Goal: Information Seeking & Learning: Learn about a topic

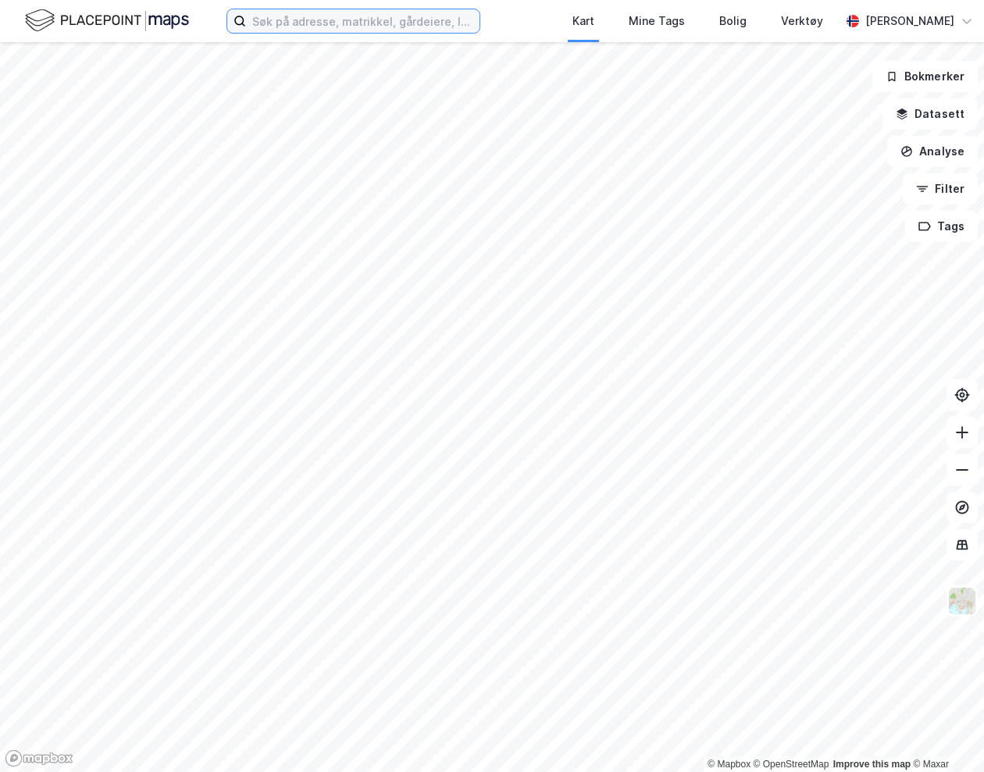
click at [336, 29] on input at bounding box center [362, 20] width 233 height 23
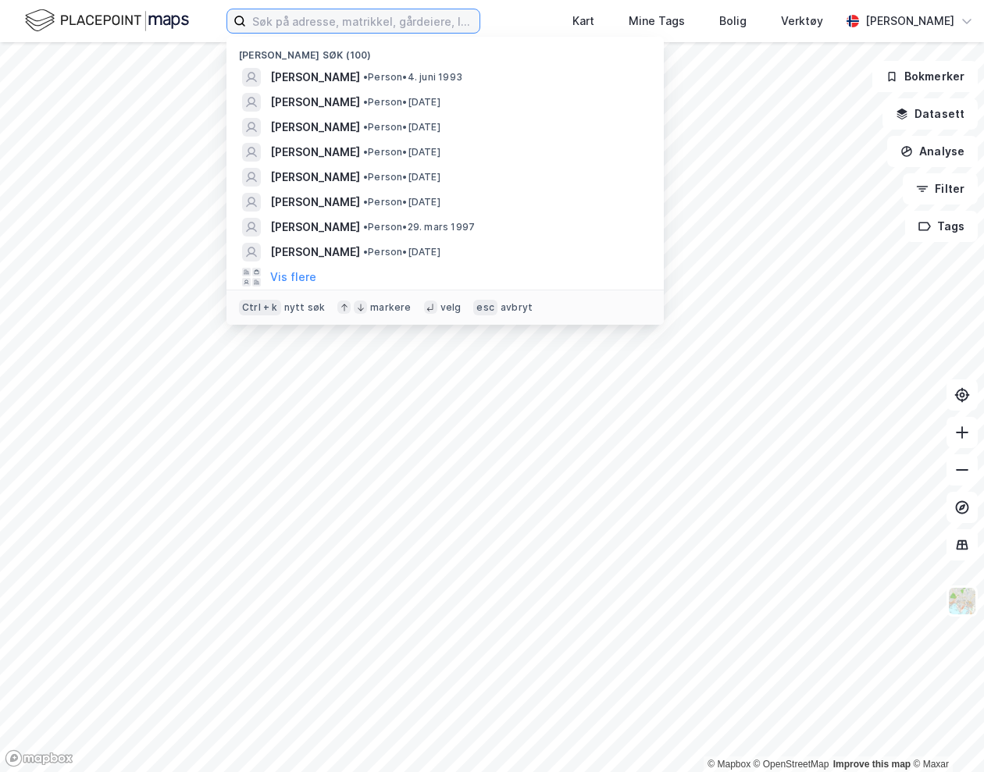
click at [319, 27] on input at bounding box center [362, 20] width 233 height 23
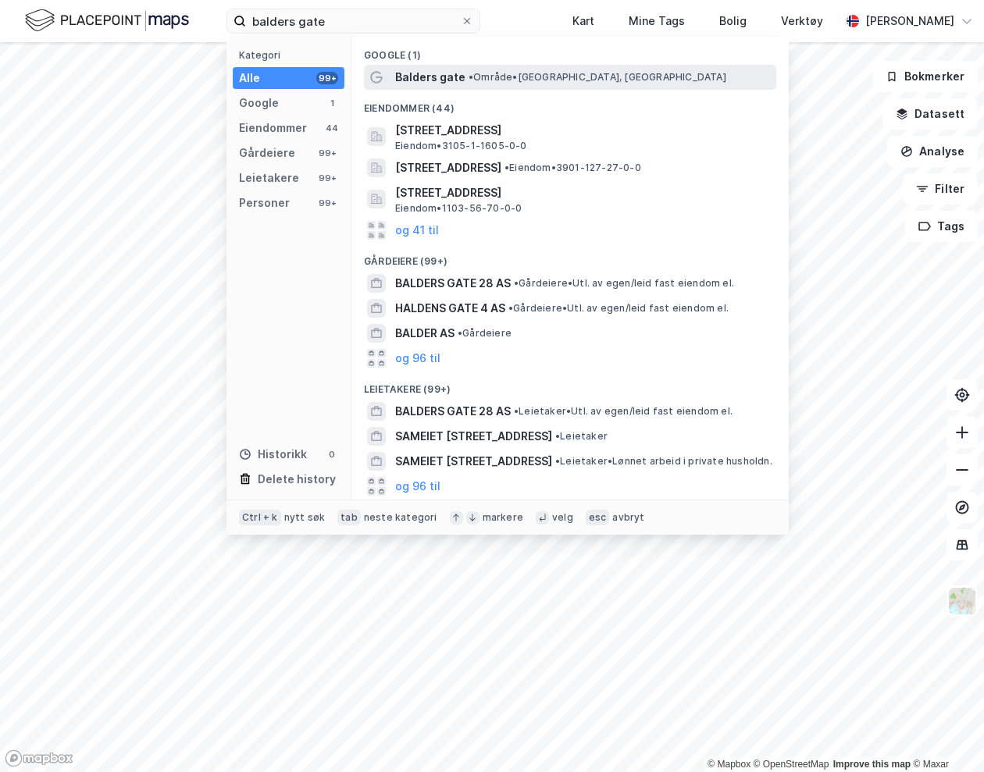
click at [436, 79] on span "Balders gate" at bounding box center [430, 77] width 70 height 19
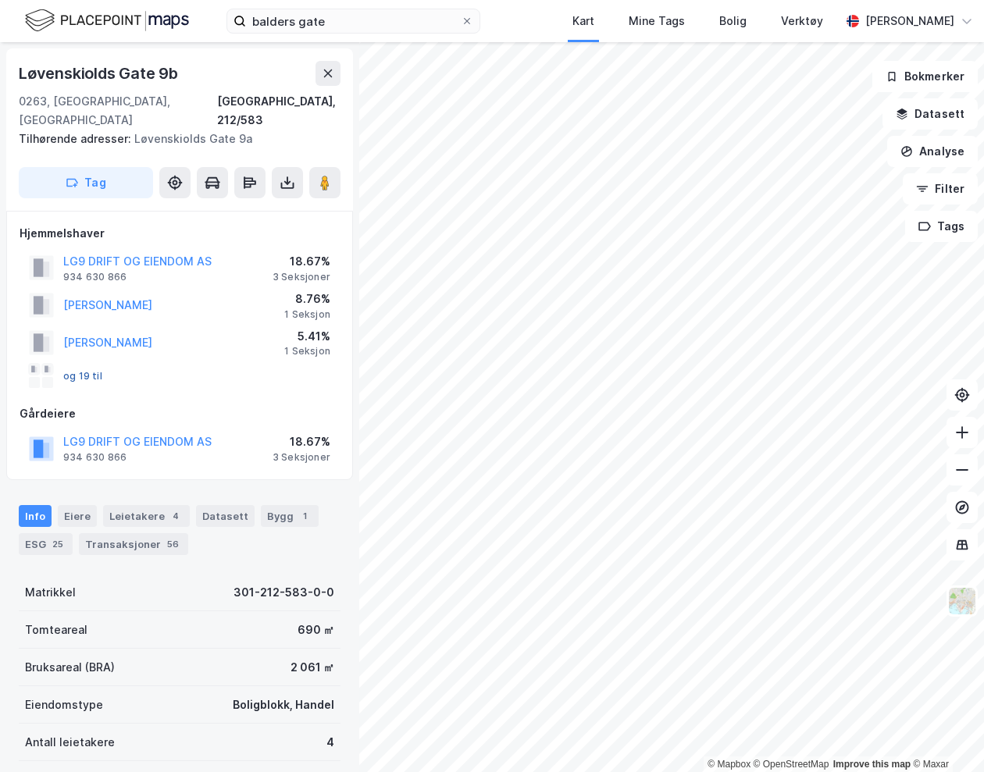
click at [0, 0] on button "og 19 til" at bounding box center [0, 0] width 0 height 0
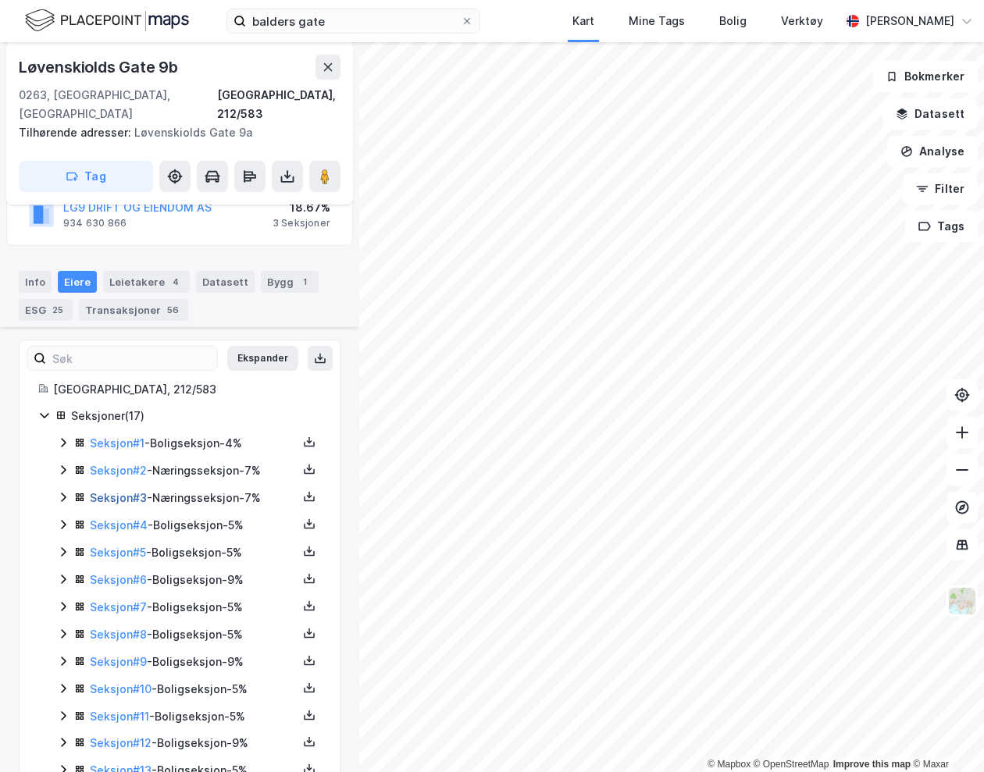
scroll to position [372, 0]
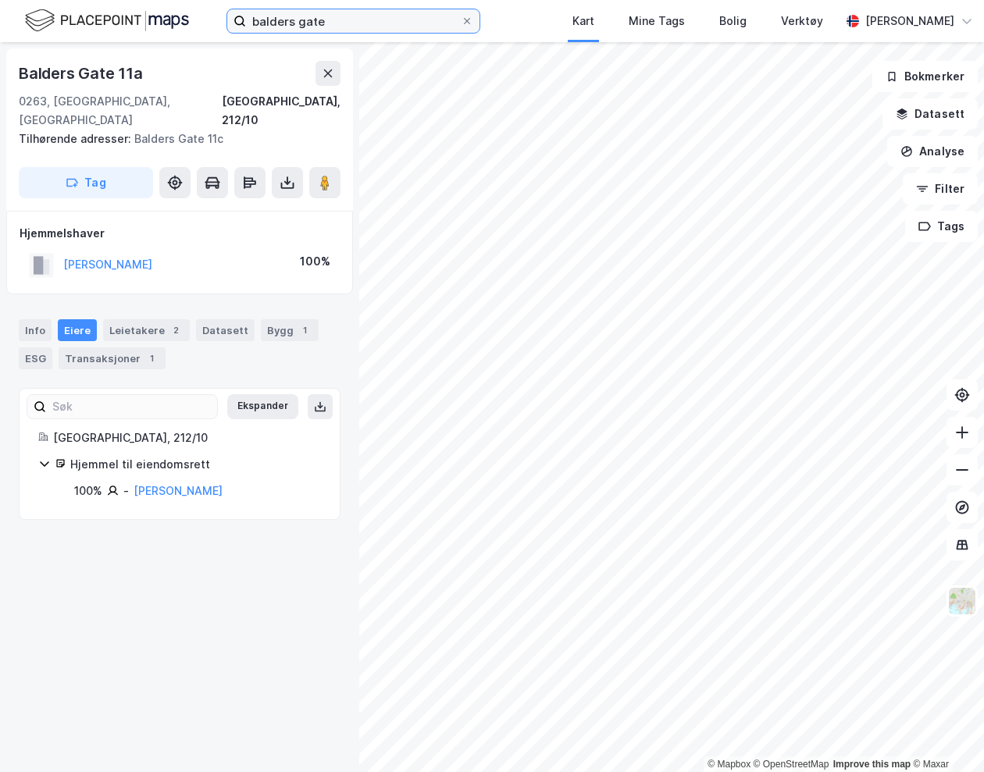
click at [364, 18] on input "balders gate" at bounding box center [353, 20] width 215 height 23
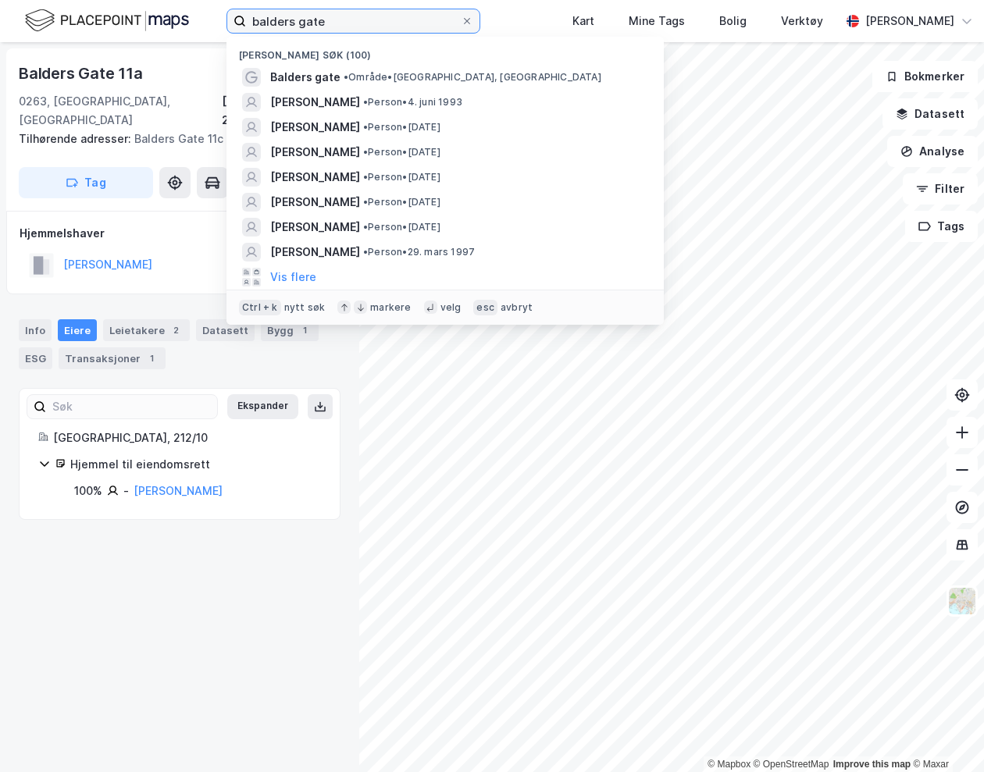
click at [364, 18] on input "balders gate" at bounding box center [353, 20] width 215 height 23
drag, startPoint x: 364, startPoint y: 18, endPoint x: 226, endPoint y: 29, distance: 137.8
click at [226, 29] on label "balders gate" at bounding box center [353, 21] width 254 height 25
click at [246, 29] on input "balders gate" at bounding box center [353, 20] width 215 height 23
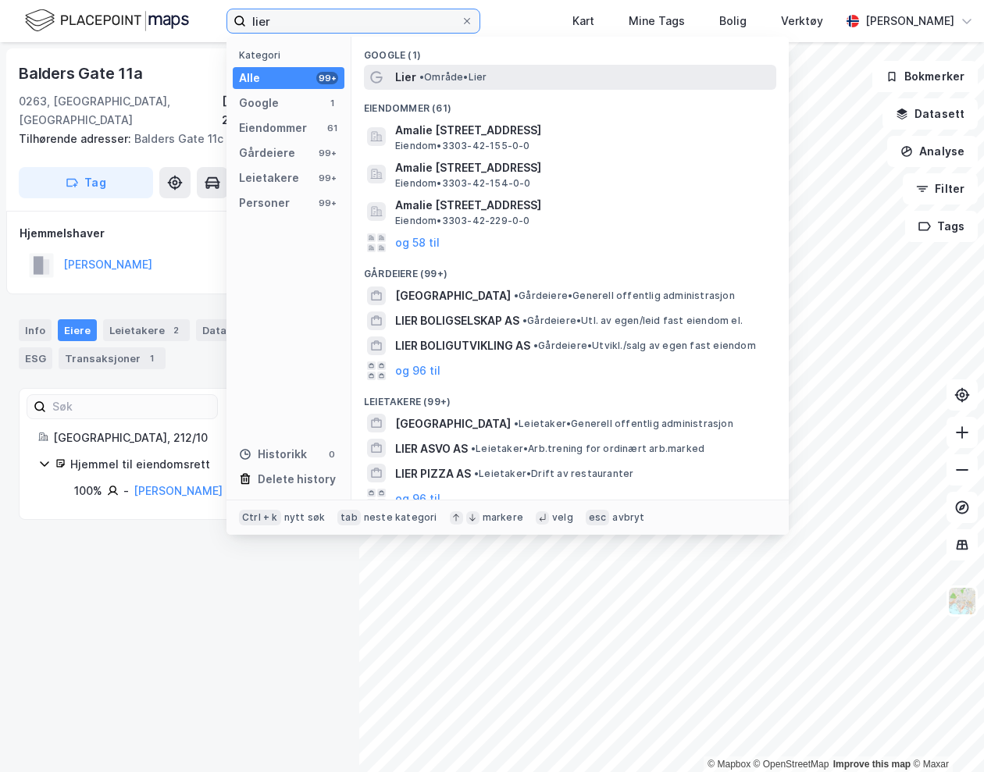
type input "lier"
click at [543, 71] on div "Lier • Område • Lier" at bounding box center [584, 77] width 378 height 19
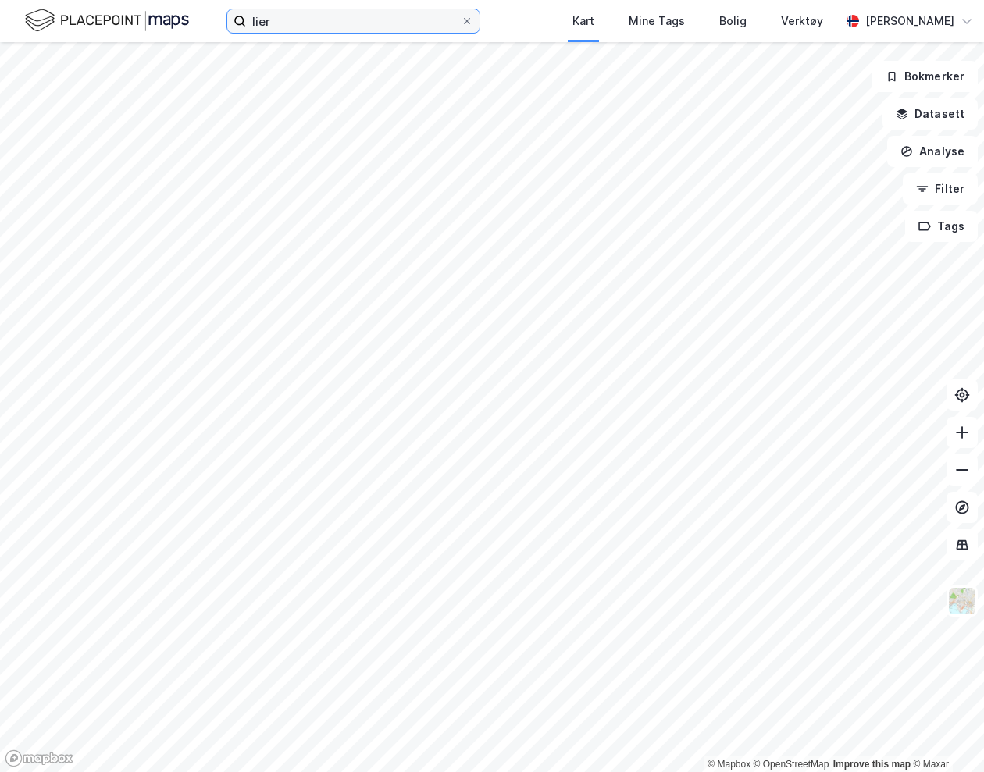
click at [318, 26] on input "lier" at bounding box center [353, 20] width 215 height 23
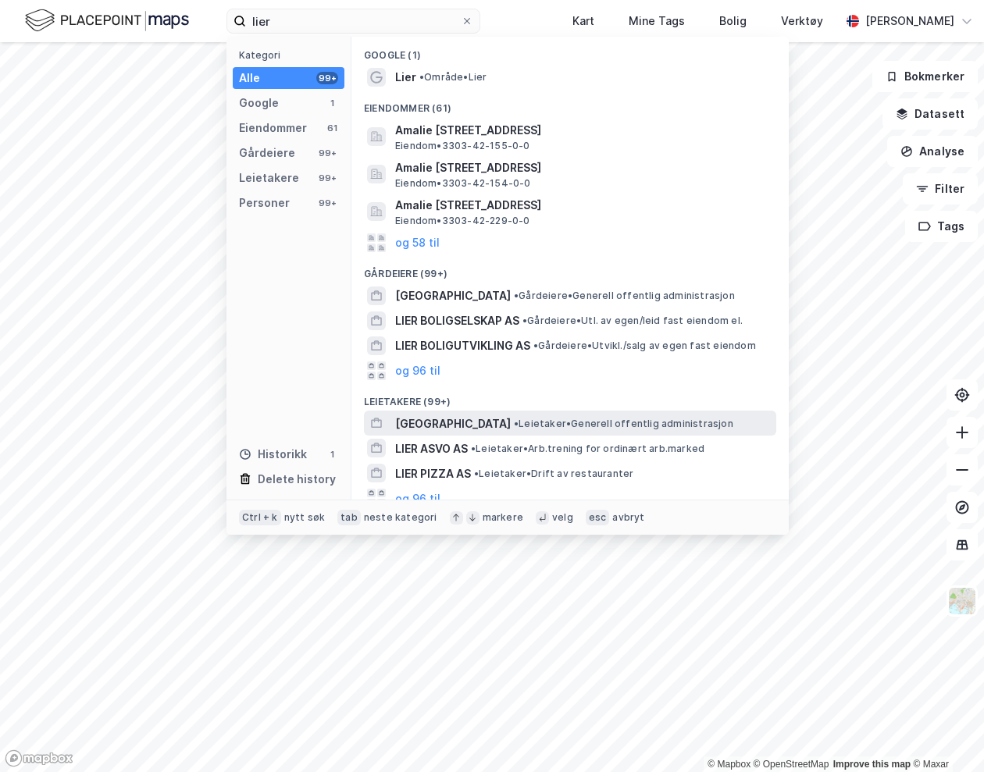
click at [514, 423] on span "• Leietaker • Generell offentlig administrasjon" at bounding box center [623, 424] width 219 height 12
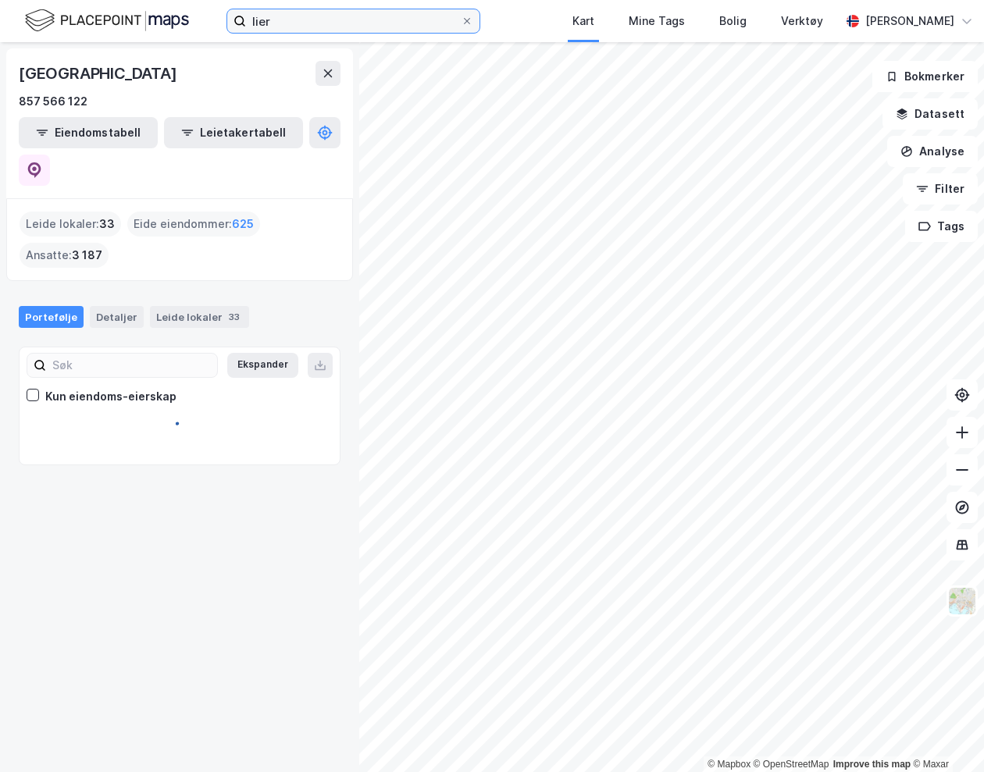
click at [309, 29] on input "lier" at bounding box center [353, 20] width 215 height 23
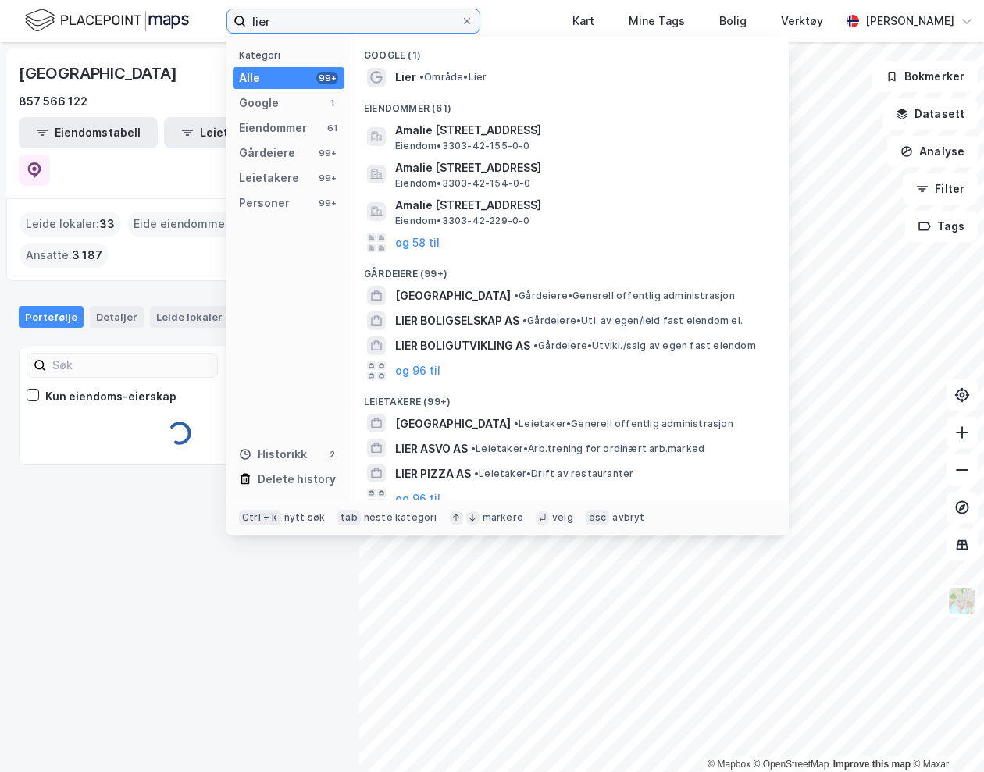
click at [303, 21] on input "lier" at bounding box center [353, 20] width 215 height 23
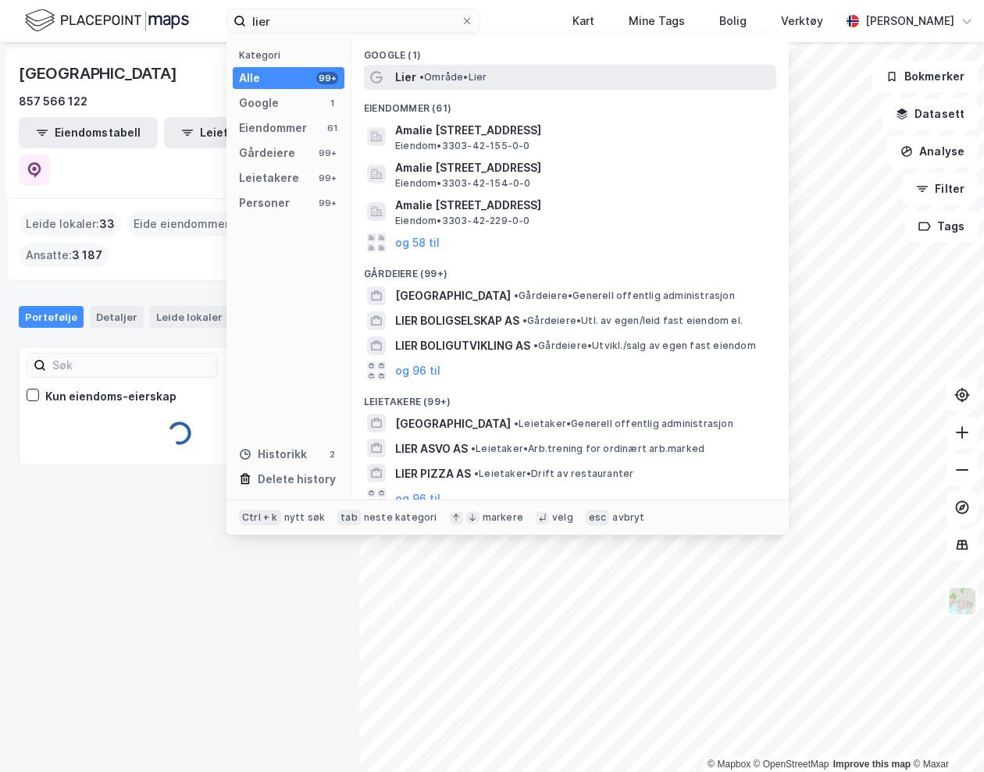
click at [443, 77] on span "• Område • Lier" at bounding box center [452, 77] width 67 height 12
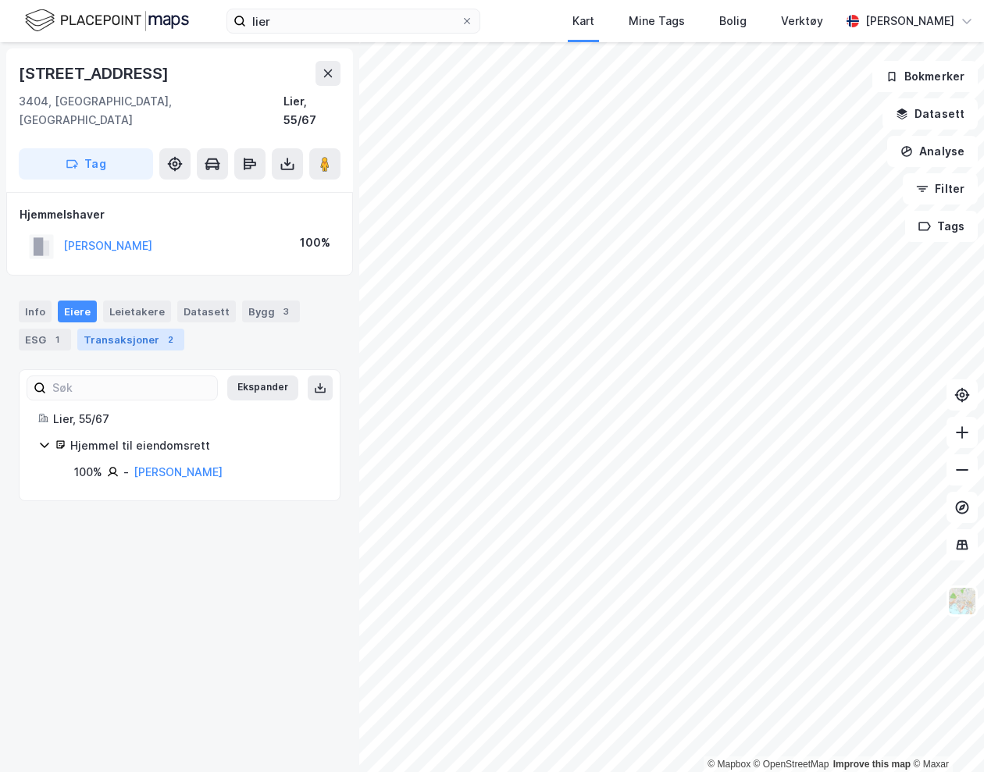
click at [148, 329] on div "Transaksjoner 2" at bounding box center [130, 340] width 107 height 22
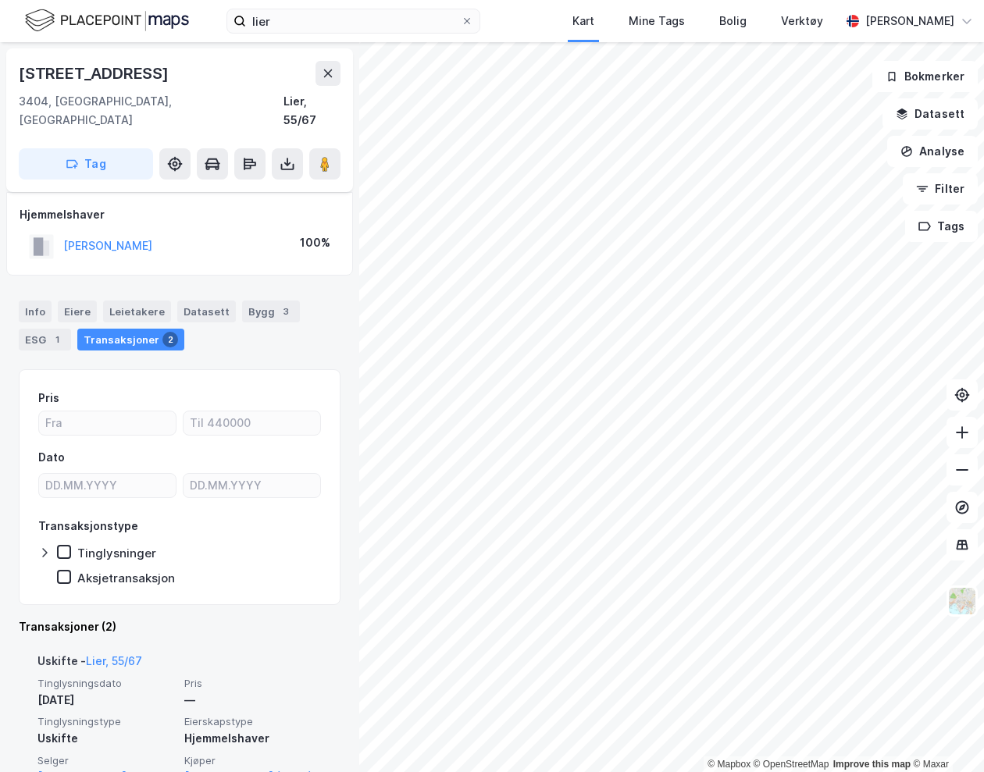
scroll to position [78, 0]
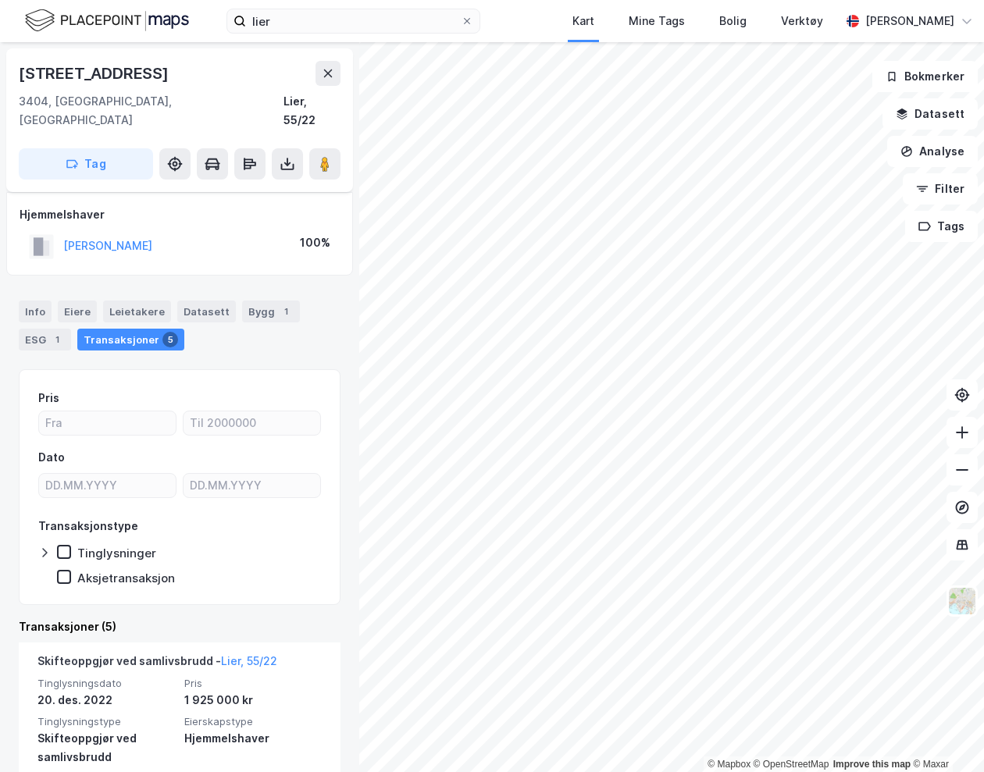
scroll to position [156, 0]
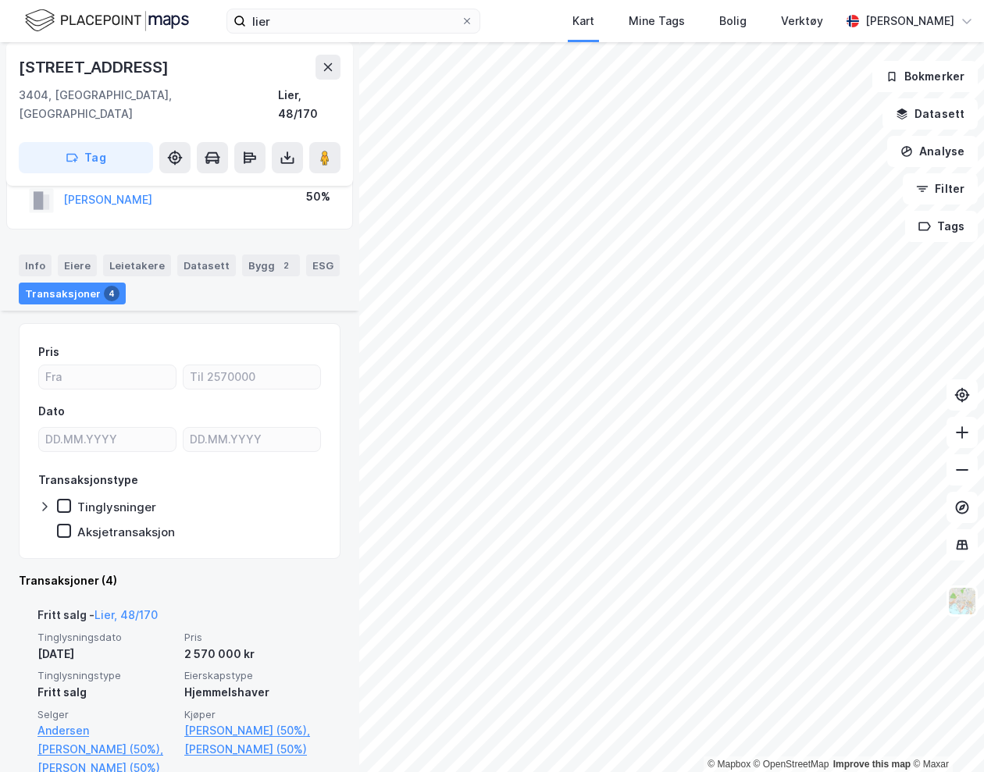
scroll to position [156, 0]
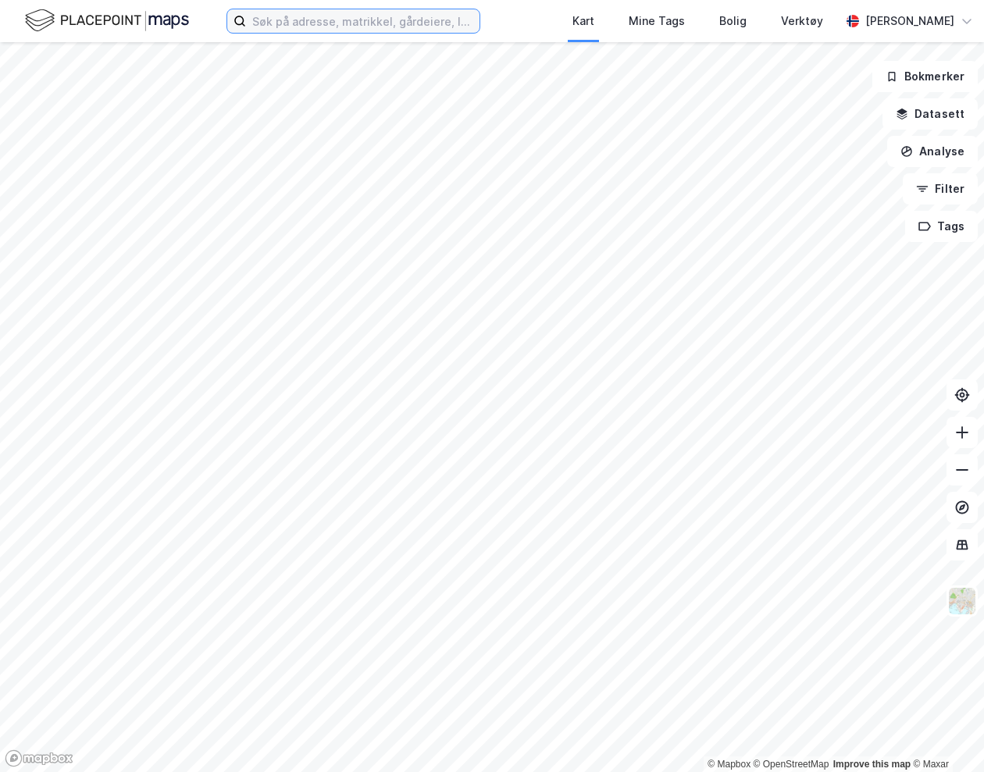
click at [399, 23] on input at bounding box center [362, 20] width 233 height 23
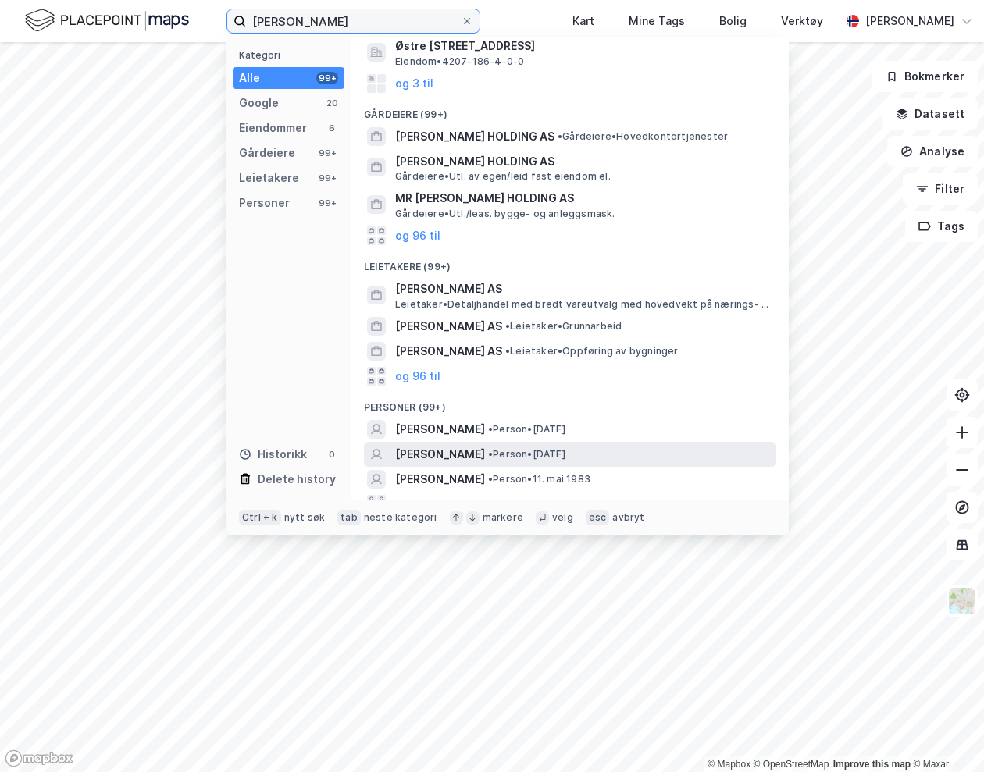
scroll to position [251, 0]
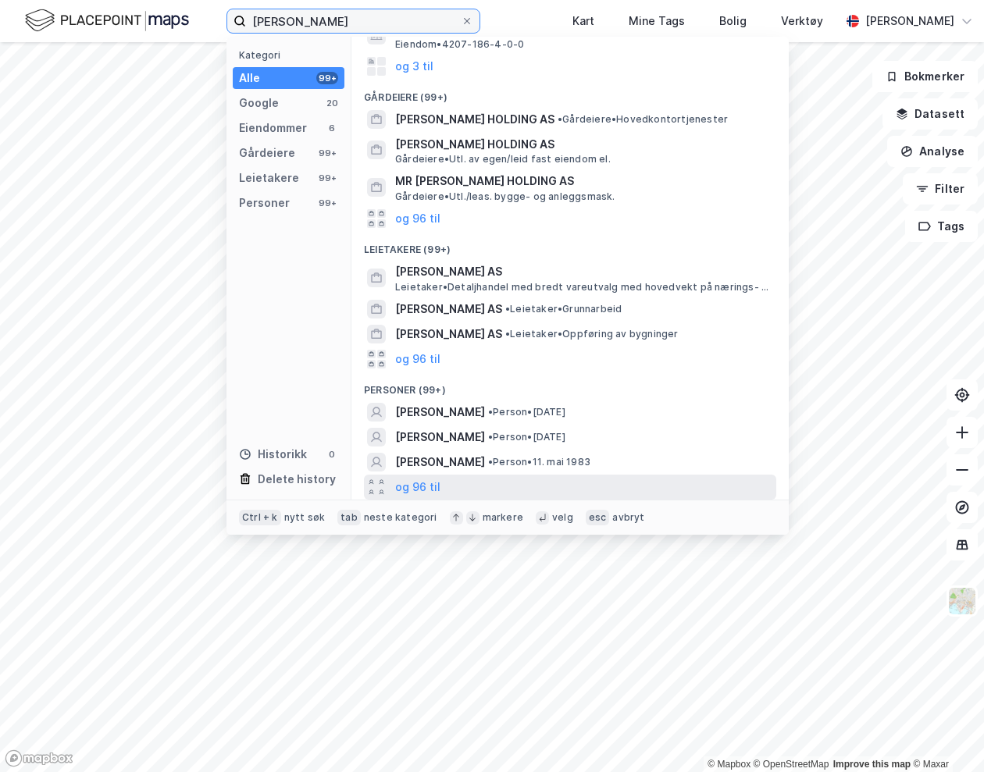
type input "[PERSON_NAME]"
click at [446, 484] on div "og 96 til" at bounding box center [570, 487] width 412 height 25
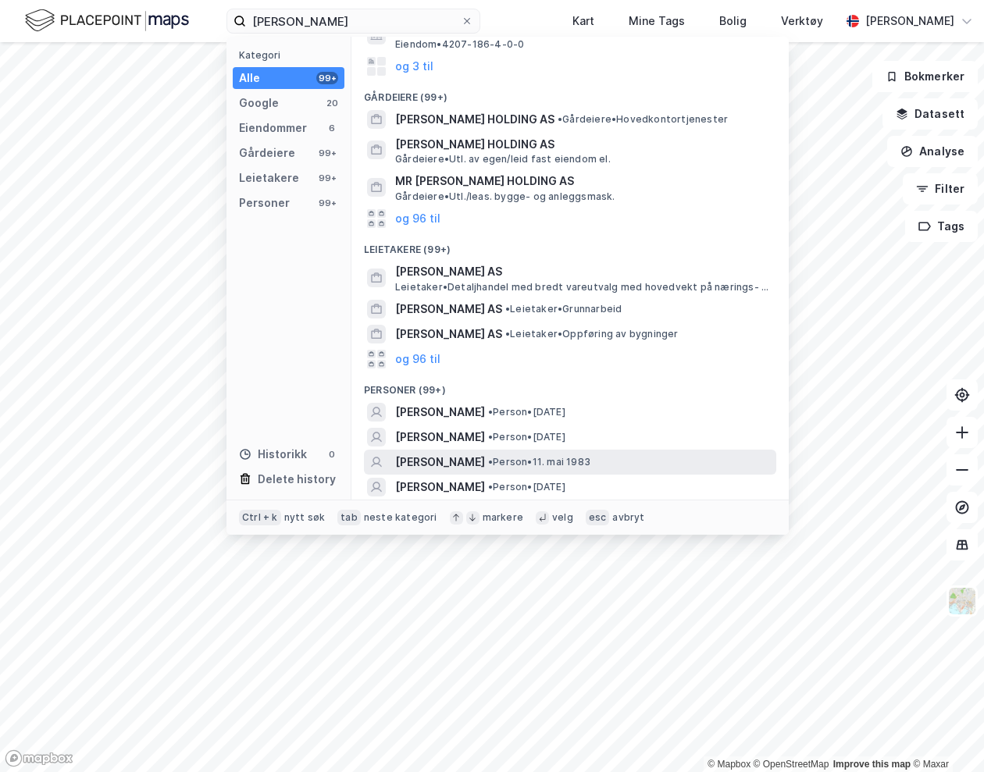
scroll to position [329, 0]
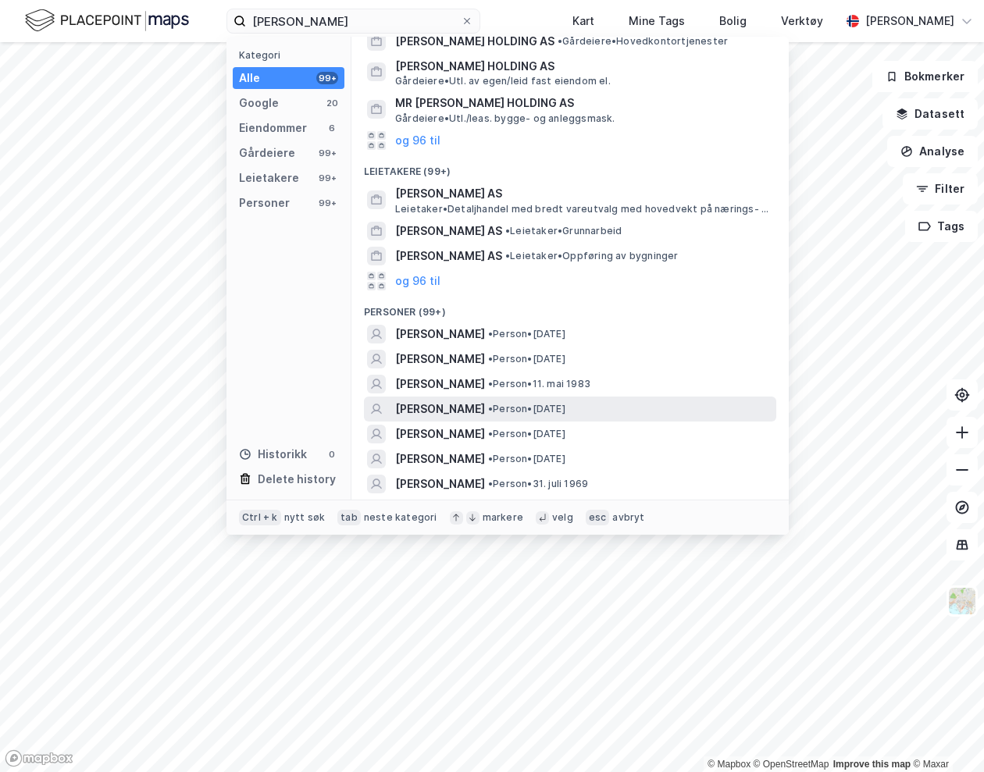
click at [476, 405] on span "[PERSON_NAME]" at bounding box center [440, 409] width 90 height 19
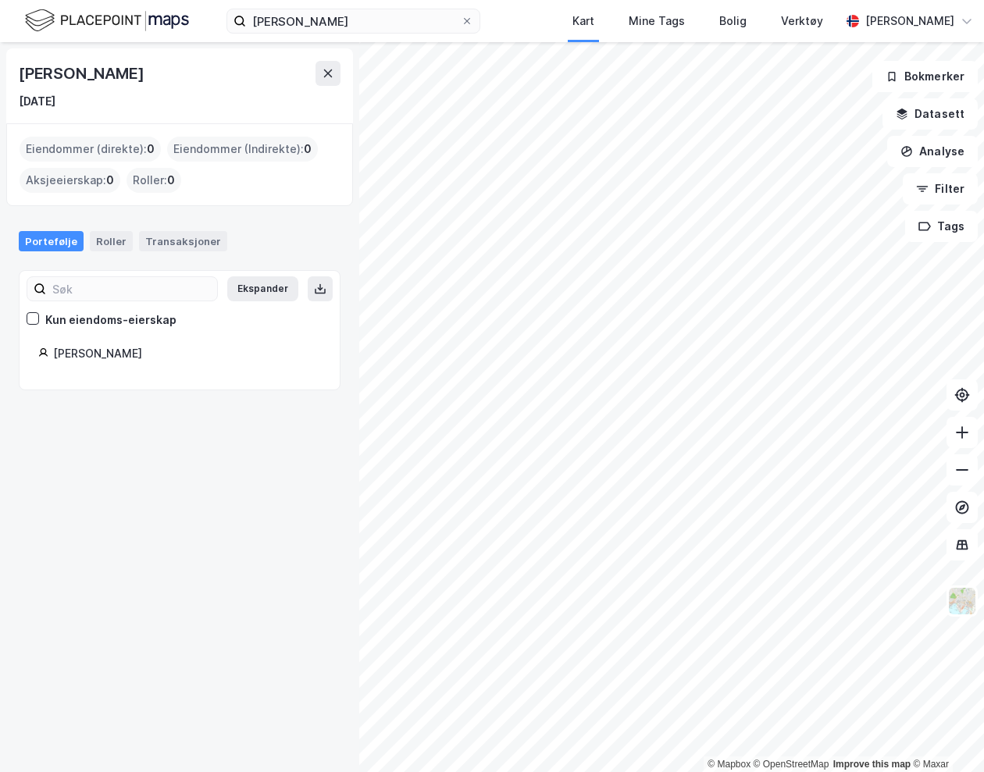
click at [194, 251] on div "Transaksjoner" at bounding box center [183, 241] width 88 height 20
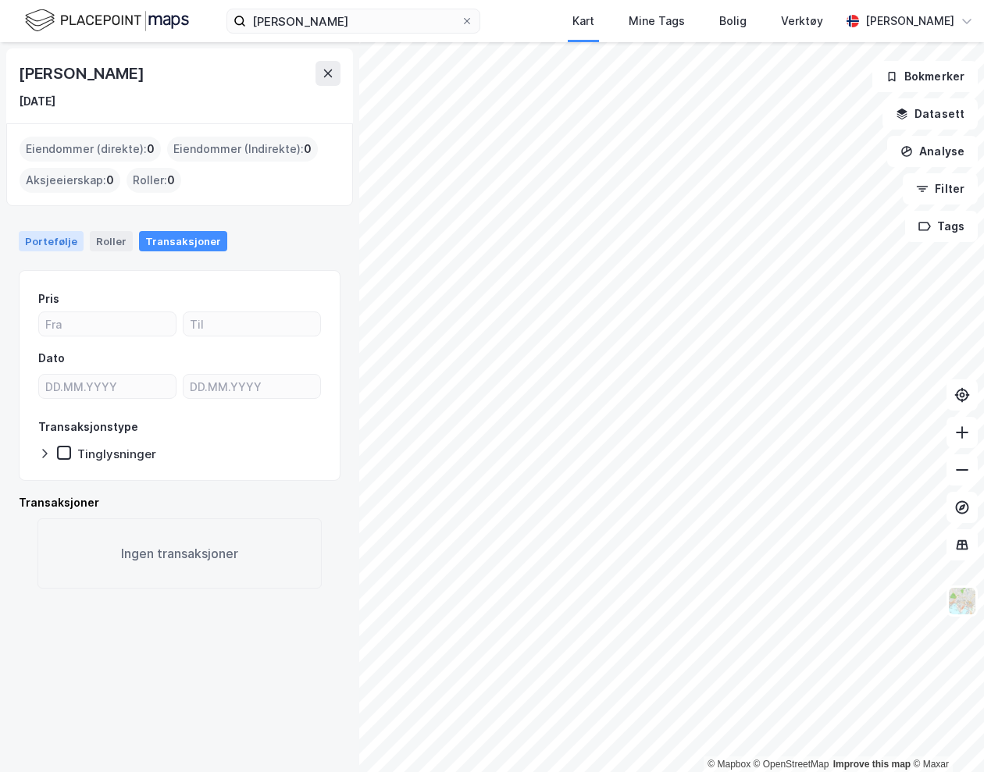
click at [63, 238] on div "Portefølje" at bounding box center [51, 241] width 65 height 20
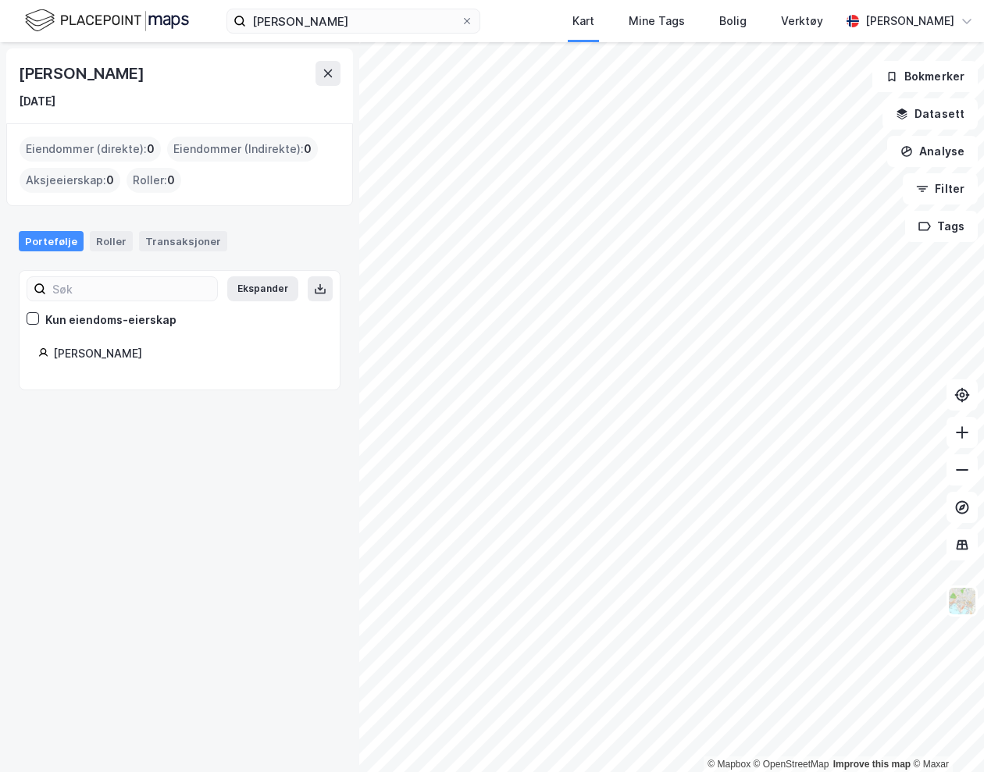
drag, startPoint x: 152, startPoint y: 72, endPoint x: 17, endPoint y: 62, distance: 135.4
click at [17, 62] on div "[PERSON_NAME] [DATE]" at bounding box center [179, 85] width 347 height 75
